Goal: Information Seeking & Learning: Learn about a topic

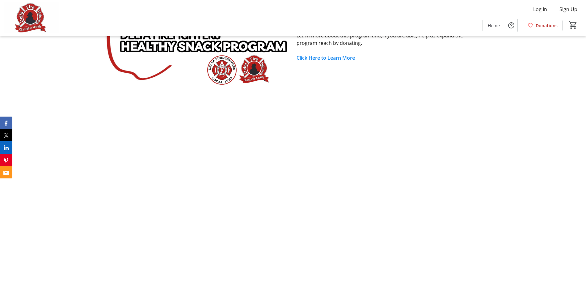
scroll to position [999, 0]
